Goal: Check status: Check status

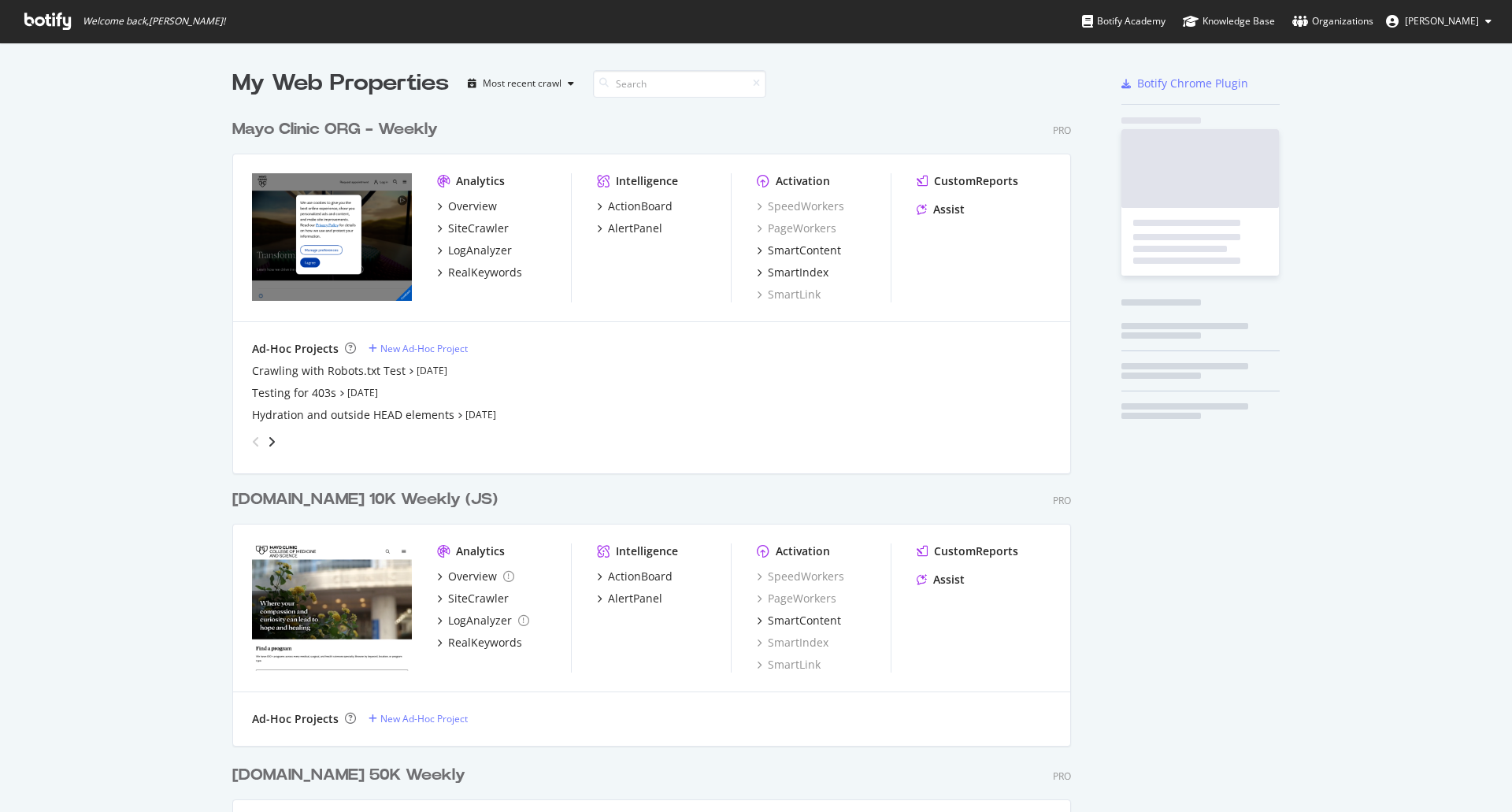
scroll to position [2238, 840]
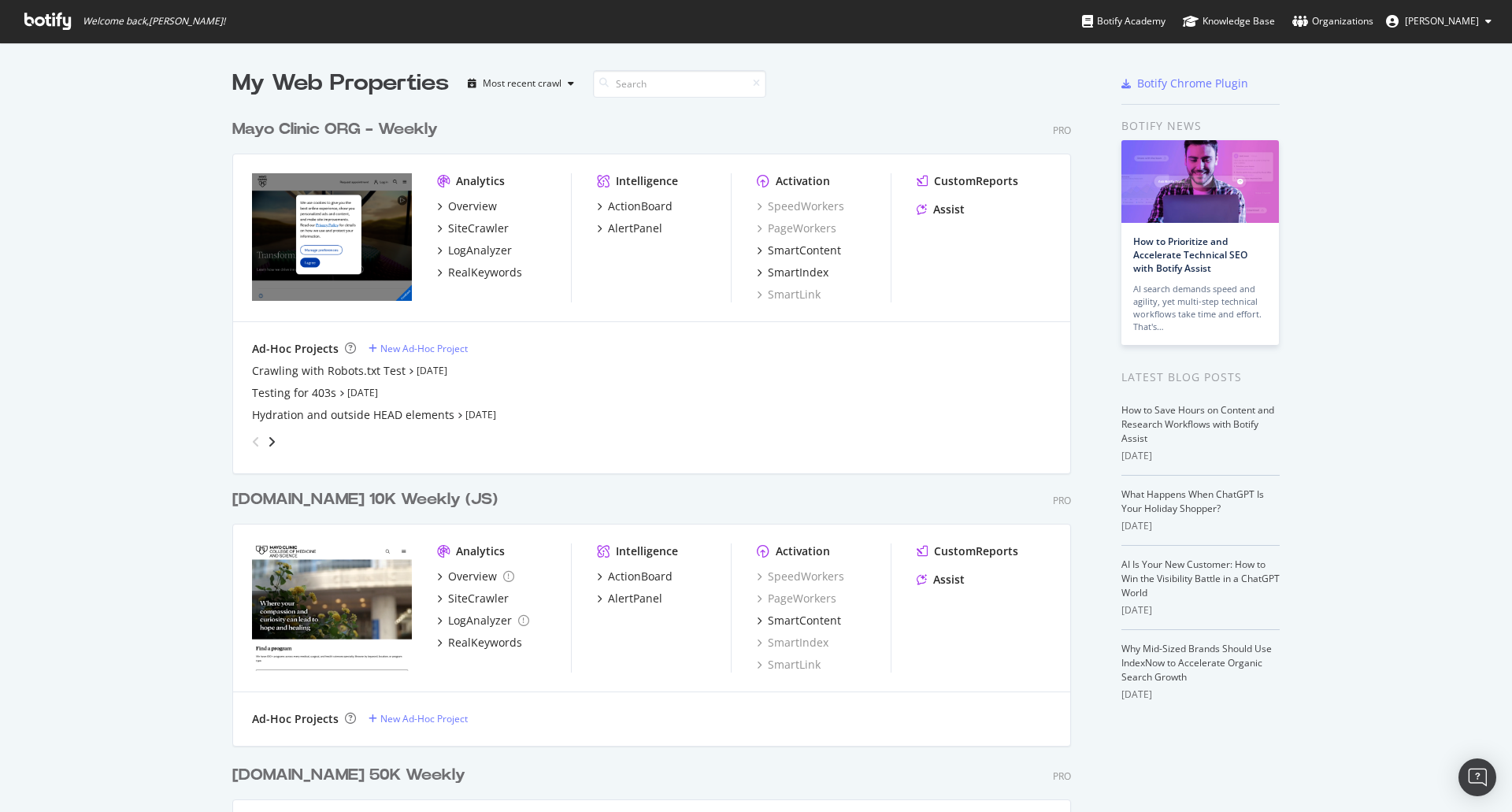
drag, startPoint x: 517, startPoint y: 217, endPoint x: 509, endPoint y: 219, distance: 8.2
drag, startPoint x: 509, startPoint y: 219, endPoint x: 480, endPoint y: 227, distance: 30.1
click at [480, 227] on div "SiteCrawler" at bounding box center [479, 228] width 61 height 16
